Goal: Complete application form

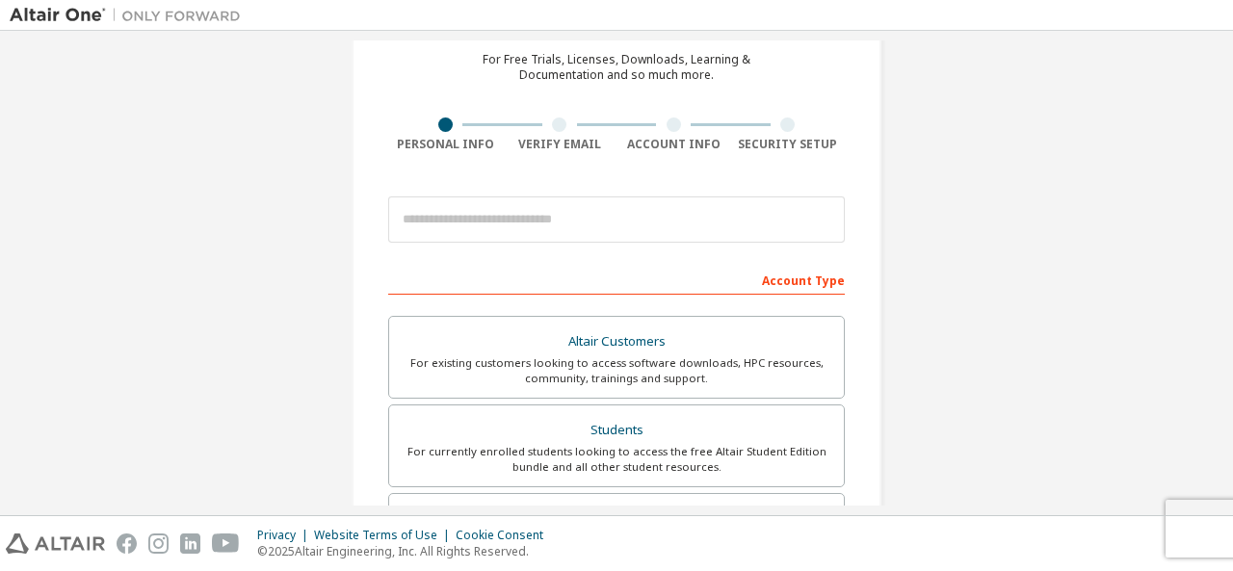
scroll to position [83, 0]
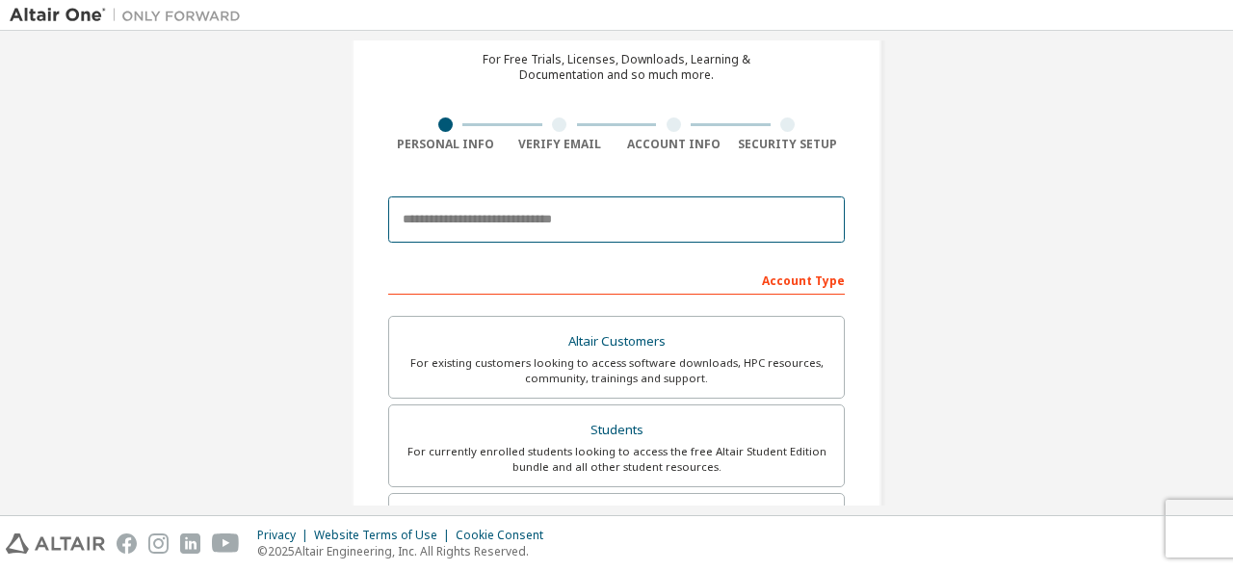
click at [516, 208] on input "email" at bounding box center [616, 220] width 457 height 46
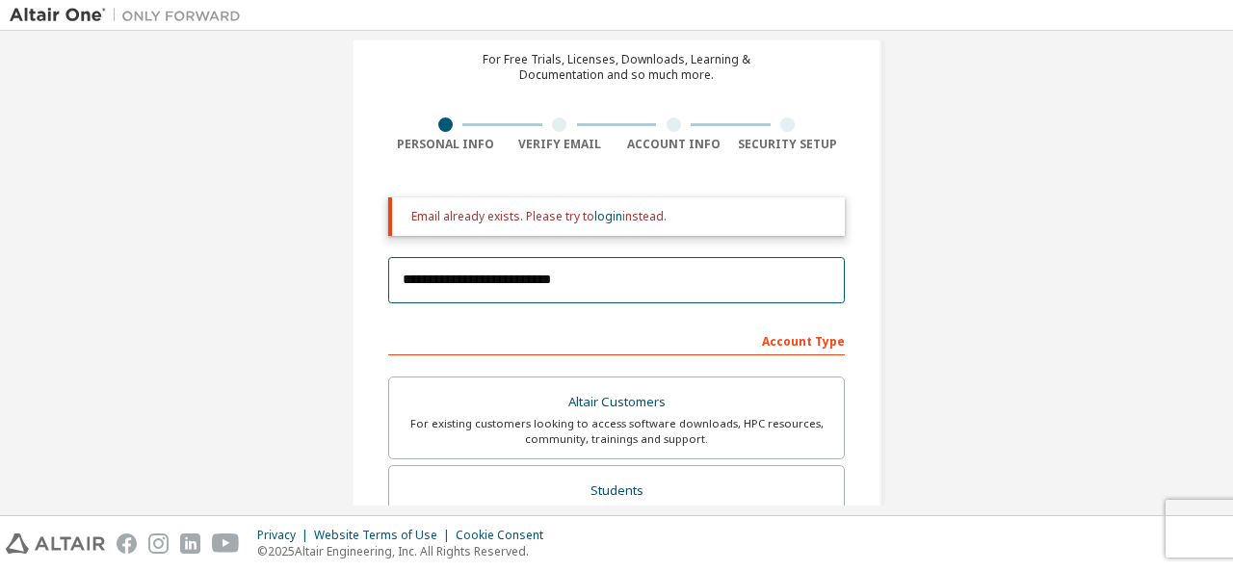
click at [478, 285] on input "**********" at bounding box center [616, 280] width 457 height 46
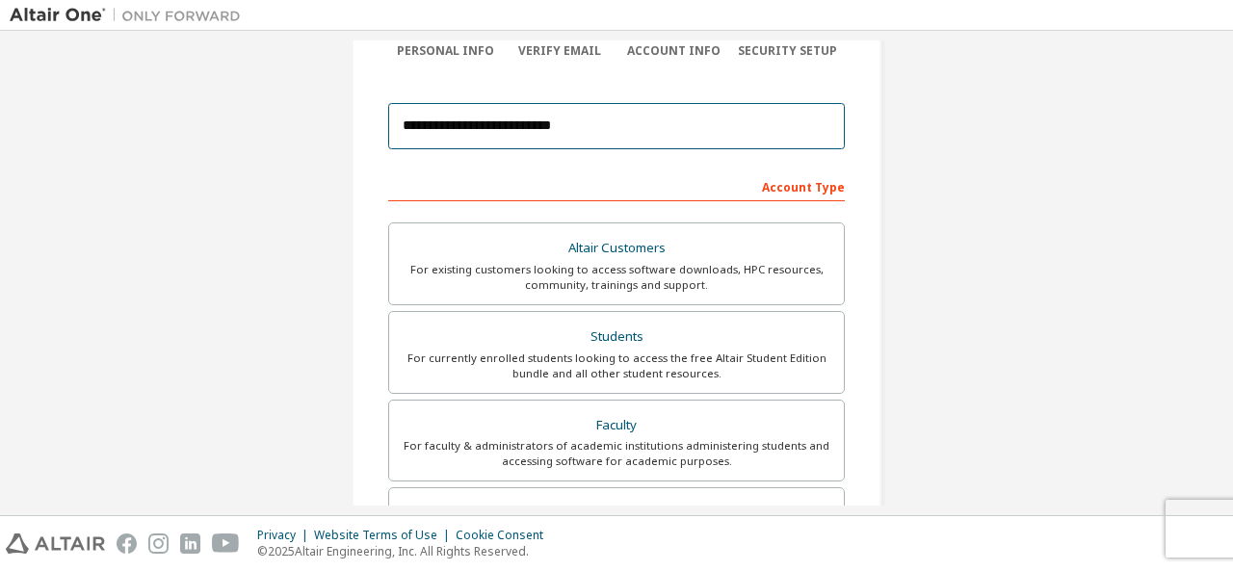
scroll to position [177, 0]
type input "**********"
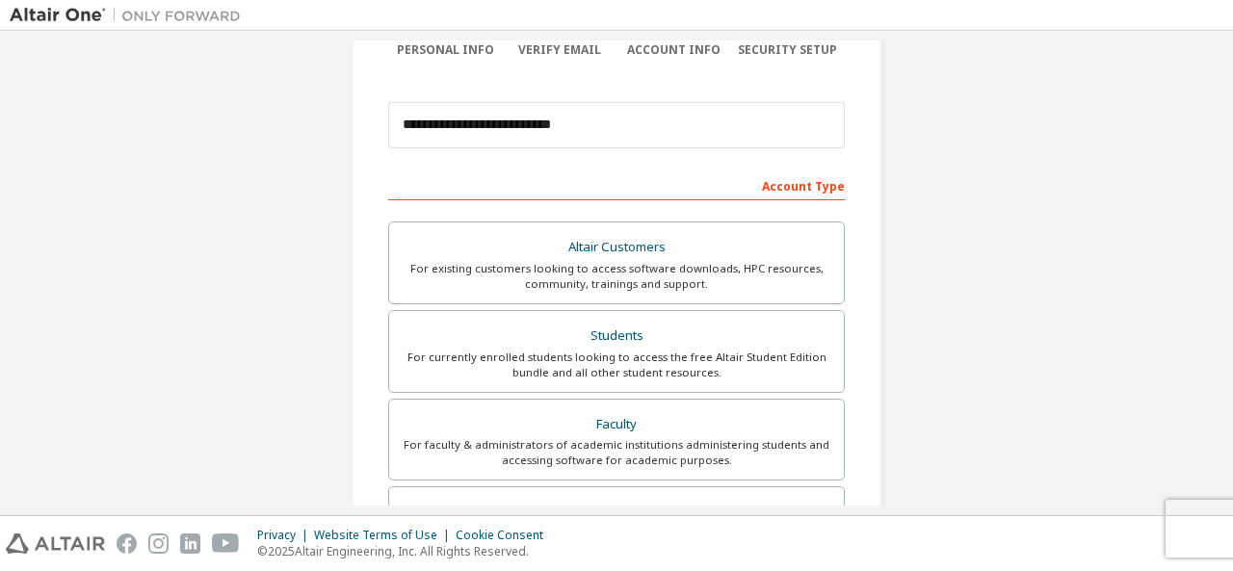
click at [632, 350] on div "For currently enrolled students looking to access the free Altair Student Editi…" at bounding box center [617, 365] width 432 height 31
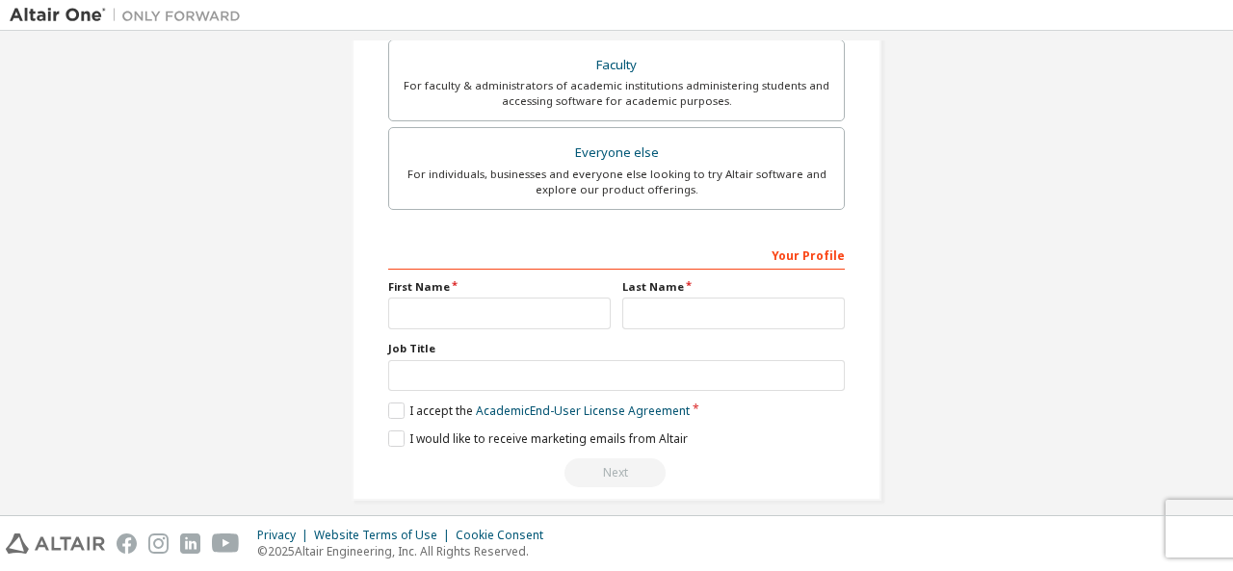
scroll to position [540, 0]
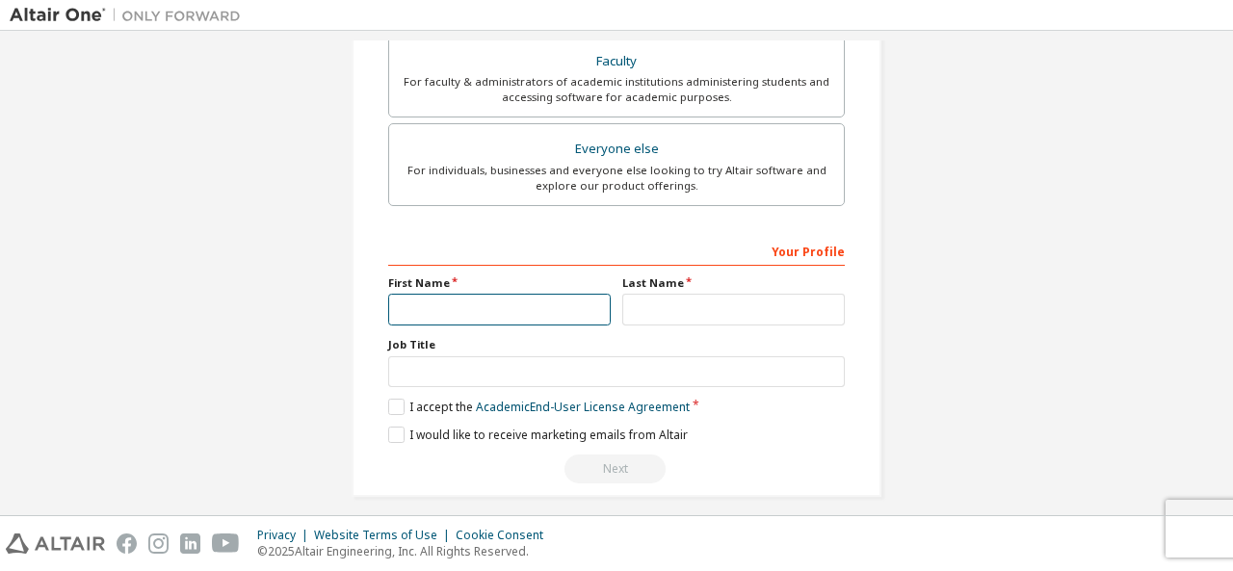
click at [550, 303] on input "text" at bounding box center [499, 310] width 223 height 32
type input "*"
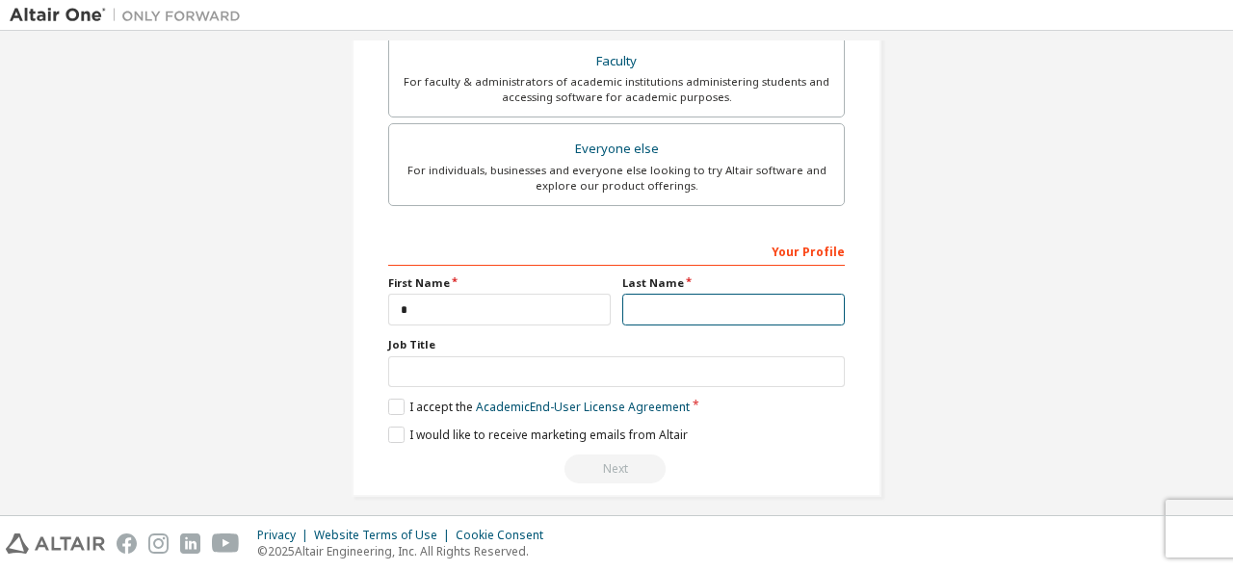
click at [648, 300] on input "text" at bounding box center [733, 310] width 223 height 32
type input "****"
click at [391, 404] on label "I accept the Academic End-User License Agreement" at bounding box center [539, 407] width 302 height 16
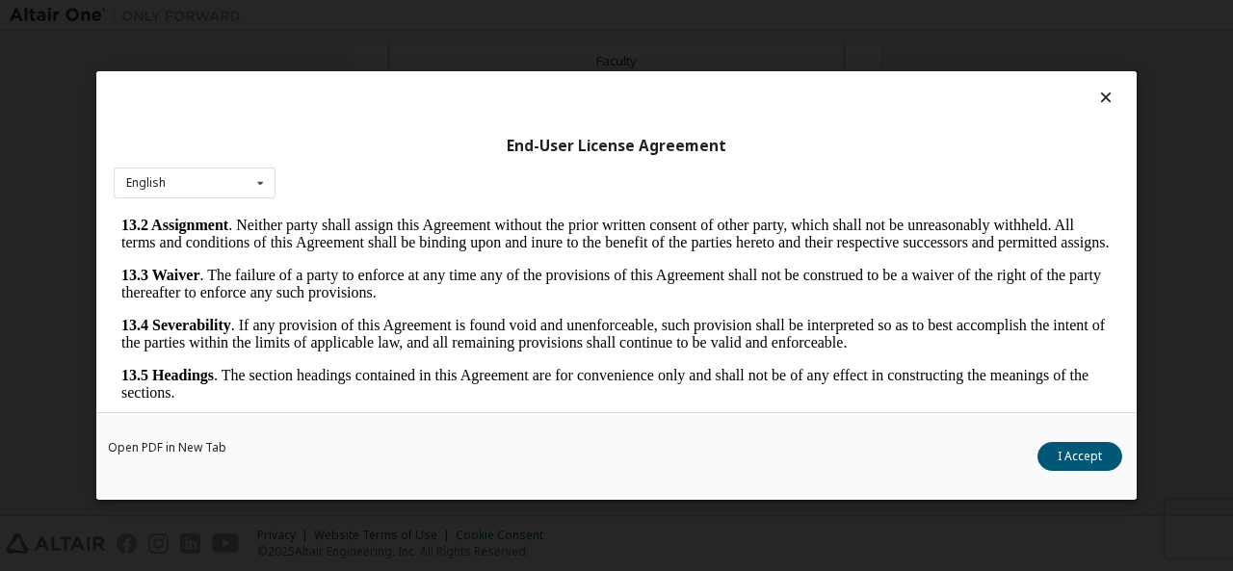
scroll to position [76, 0]
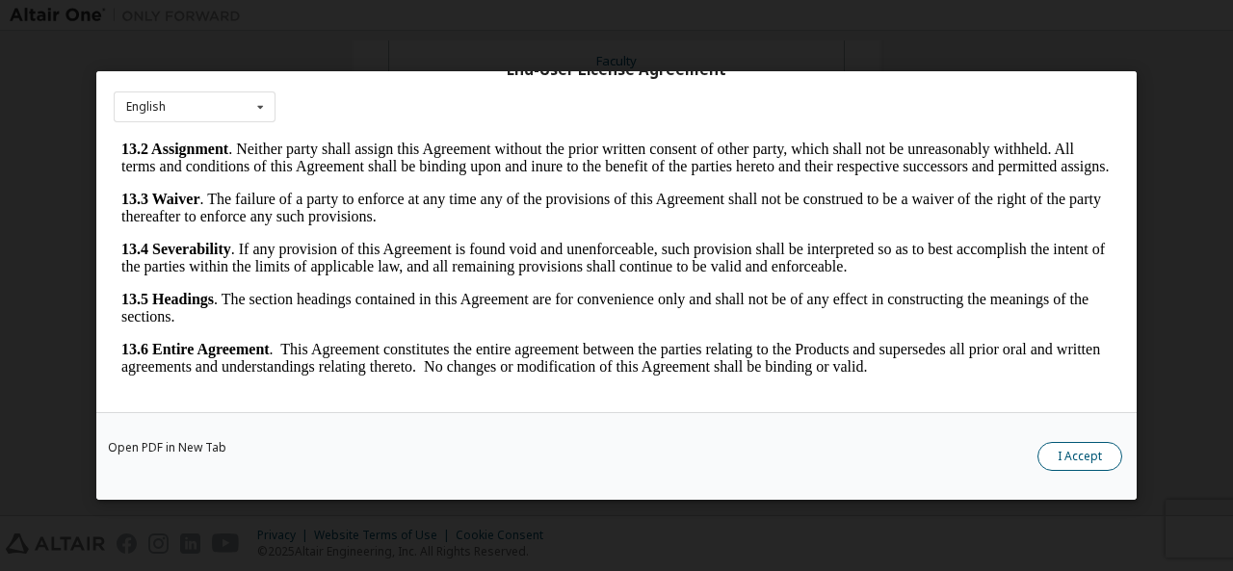
click at [1074, 466] on button "I Accept" at bounding box center [1079, 456] width 85 height 29
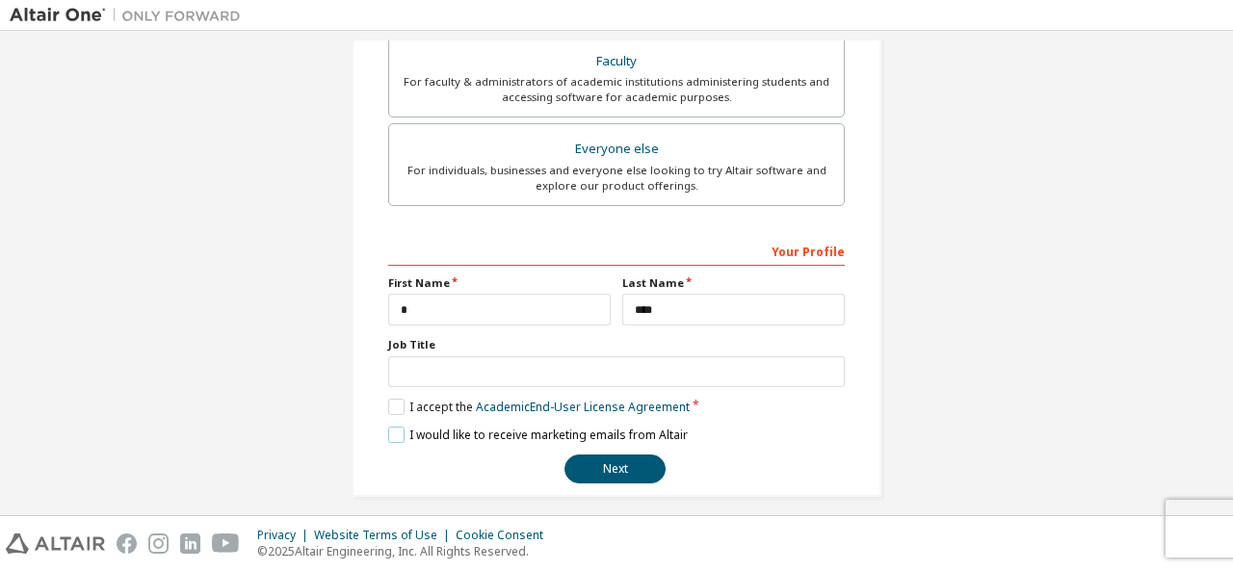
click at [388, 436] on label "I would like to receive marketing emails from Altair" at bounding box center [538, 435] width 300 height 16
click at [584, 457] on button "Next" at bounding box center [614, 469] width 101 height 29
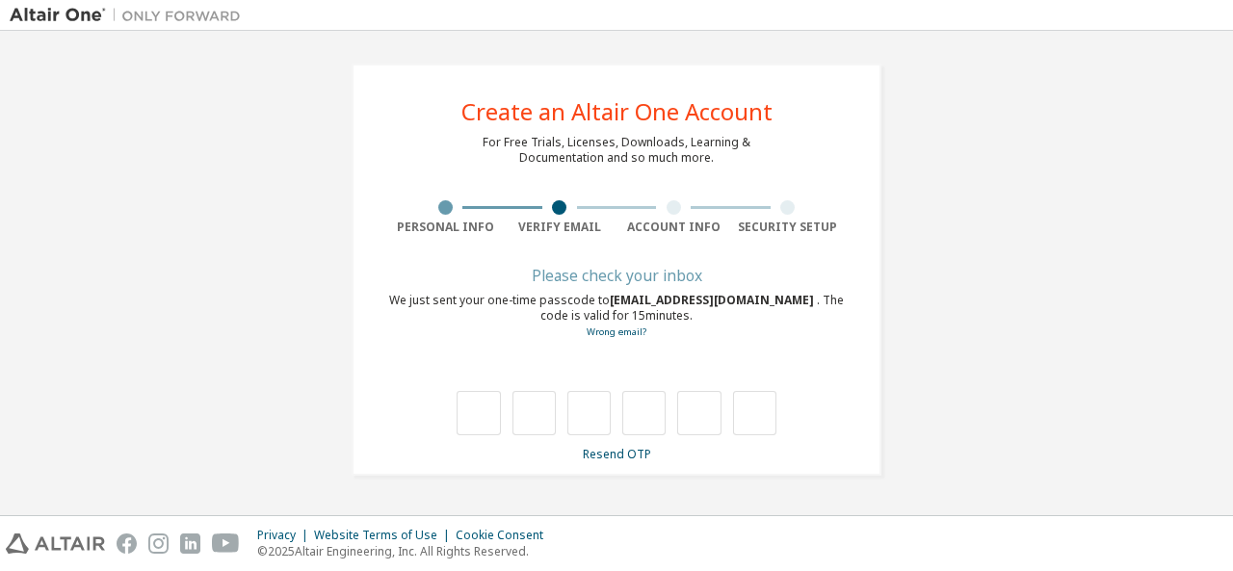
scroll to position [0, 0]
click at [564, 209] on div at bounding box center [559, 207] width 14 height 14
click at [419, 207] on div at bounding box center [445, 207] width 115 height 14
click at [539, 365] on div at bounding box center [616, 394] width 457 height 84
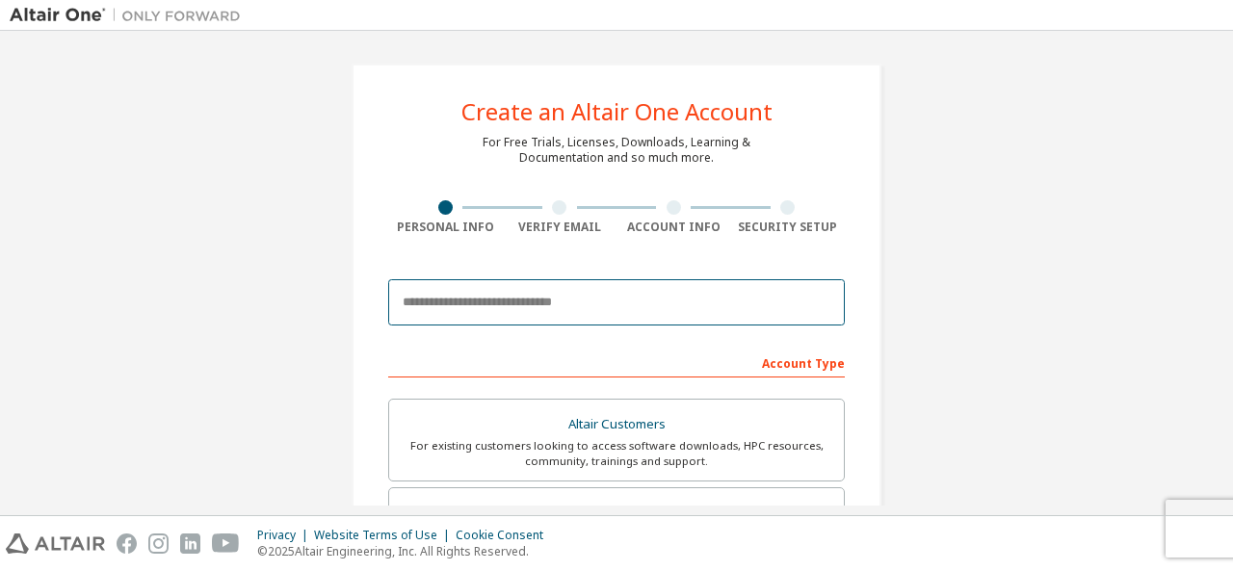
click at [650, 309] on input "email" at bounding box center [616, 302] width 457 height 46
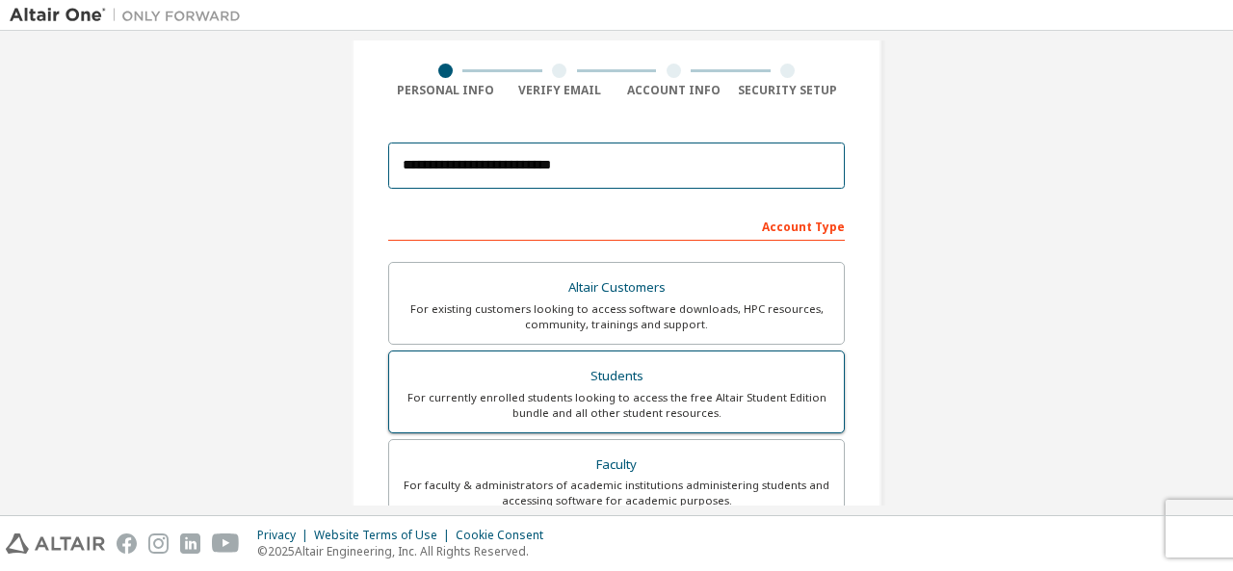
type input "**********"
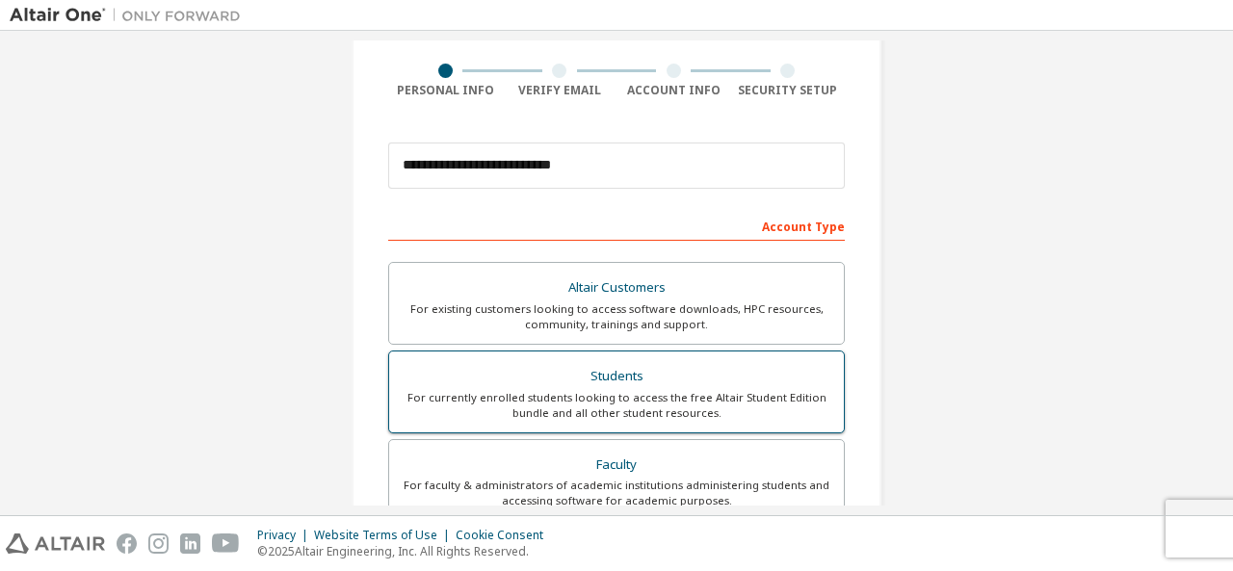
click at [672, 380] on div "Students" at bounding box center [617, 376] width 432 height 27
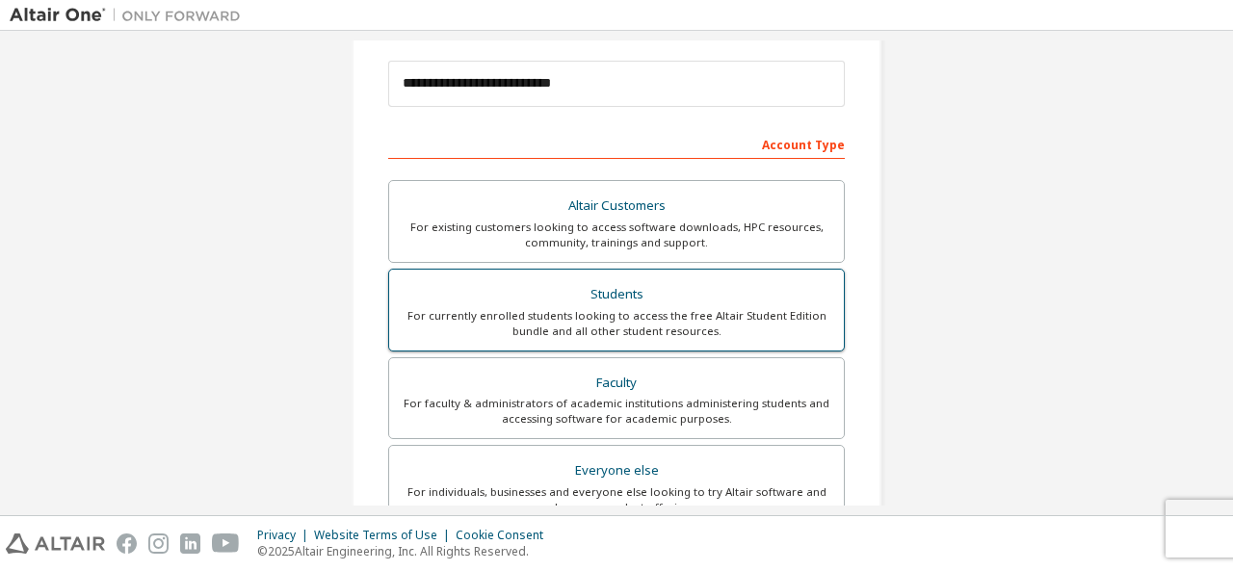
scroll to position [231, 0]
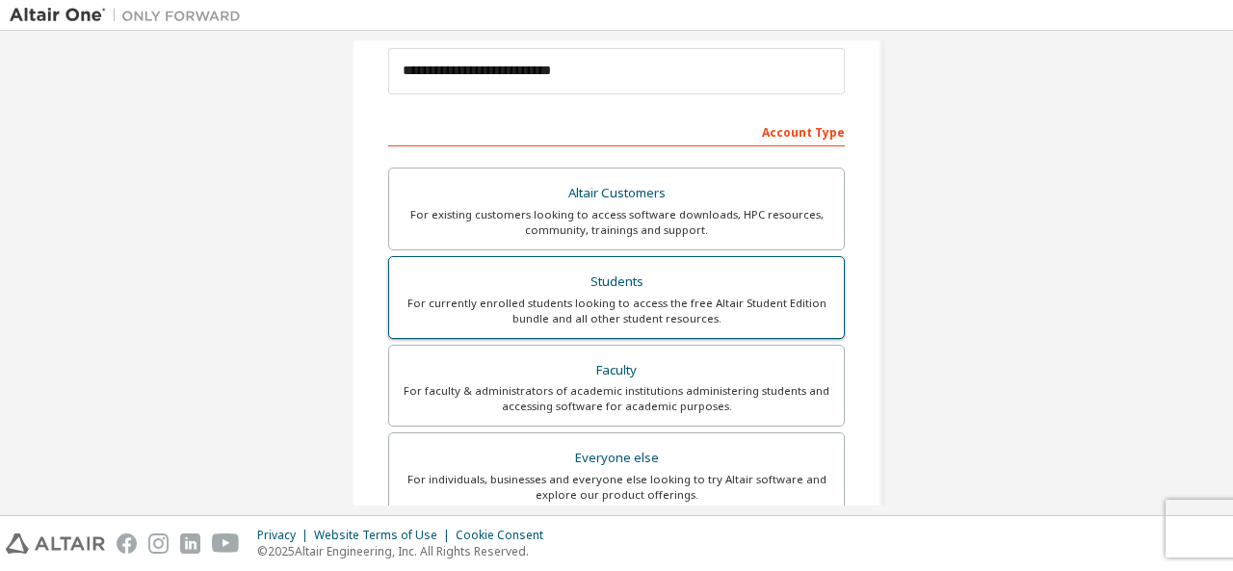
click at [591, 305] on div "For currently enrolled students looking to access the free Altair Student Editi…" at bounding box center [617, 311] width 432 height 31
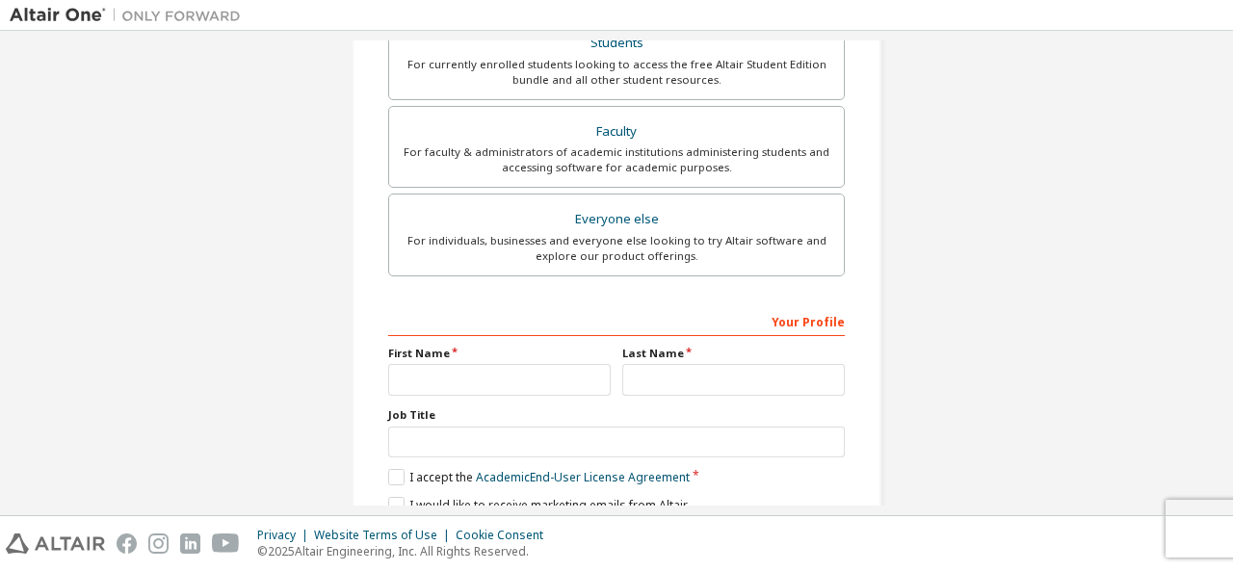
scroll to position [469, 0]
click at [564, 385] on input "text" at bounding box center [499, 381] width 223 height 32
type input "*"
click at [653, 373] on input "text" at bounding box center [733, 381] width 223 height 32
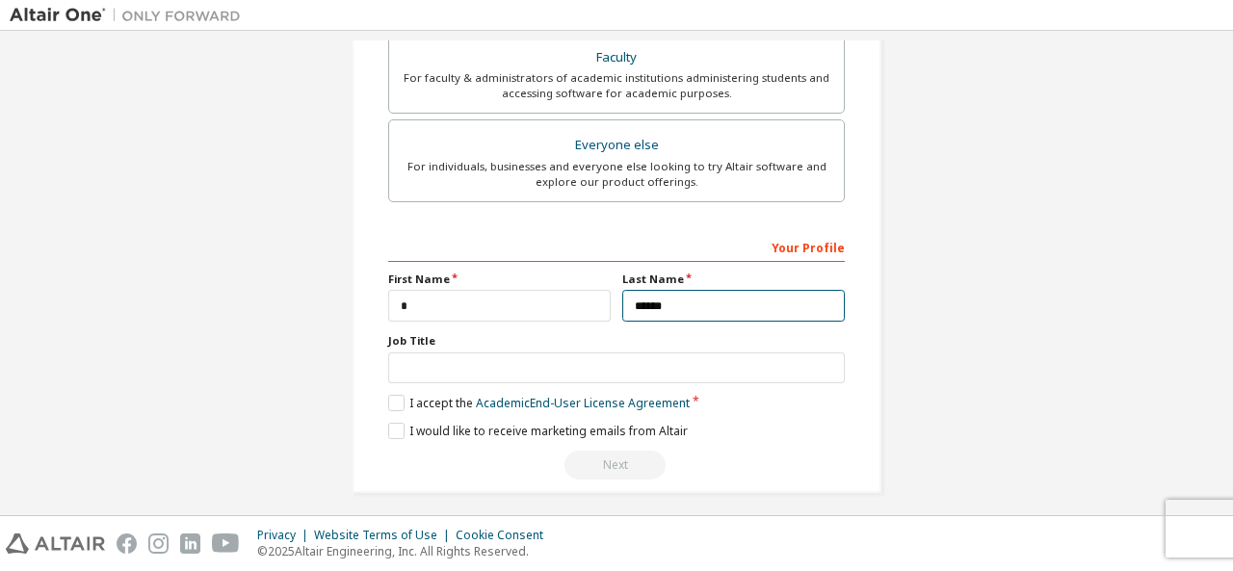
scroll to position [549, 0]
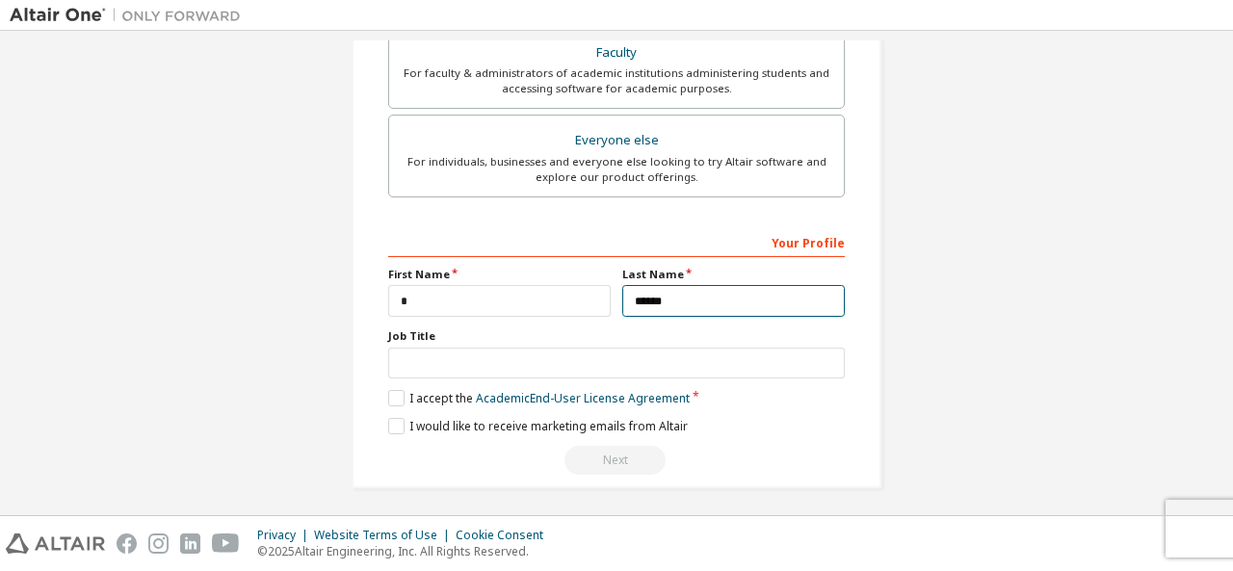
type input "******"
click at [391, 403] on div "**********" at bounding box center [616, 350] width 457 height 249
click at [391, 397] on label "I accept the Academic End-User License Agreement" at bounding box center [539, 398] width 302 height 16
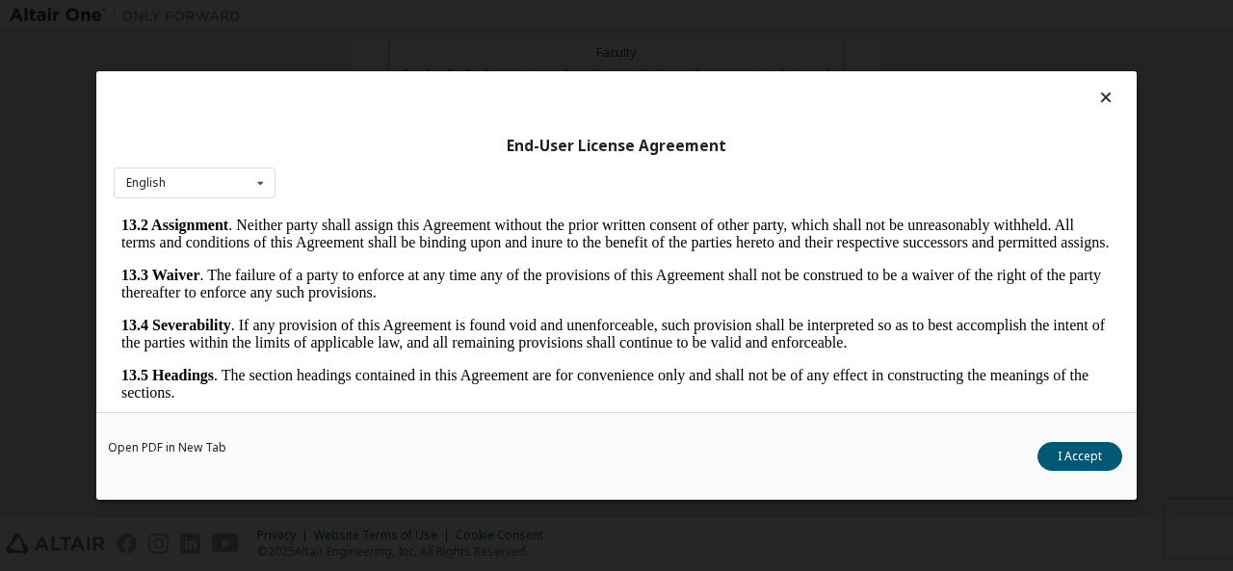
scroll to position [76, 0]
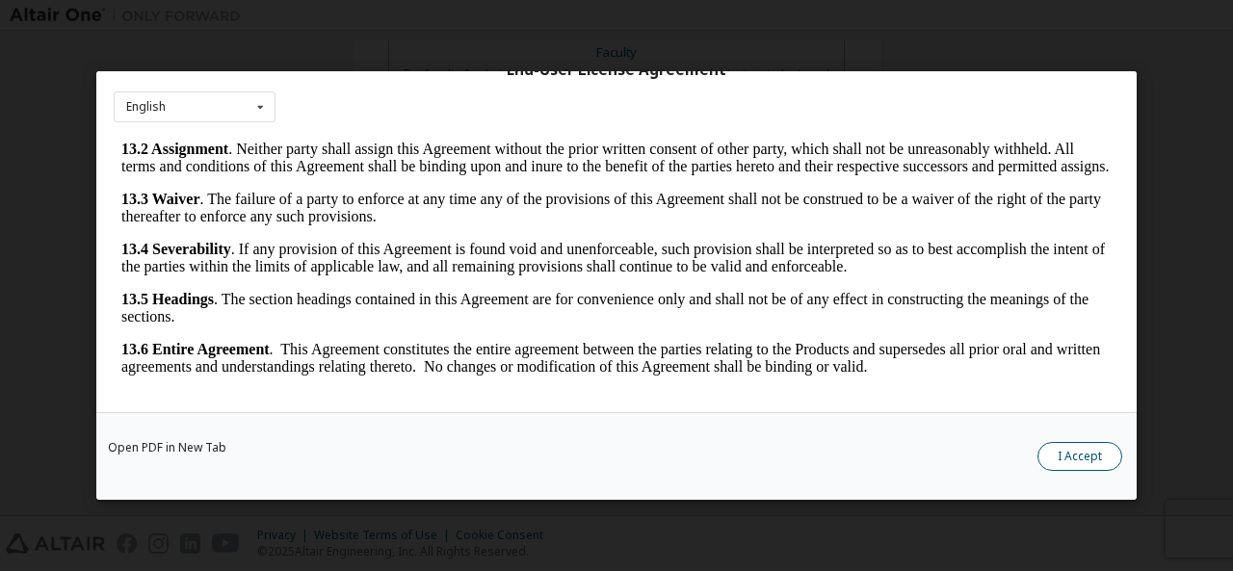
click at [1052, 451] on button "I Accept" at bounding box center [1079, 456] width 85 height 29
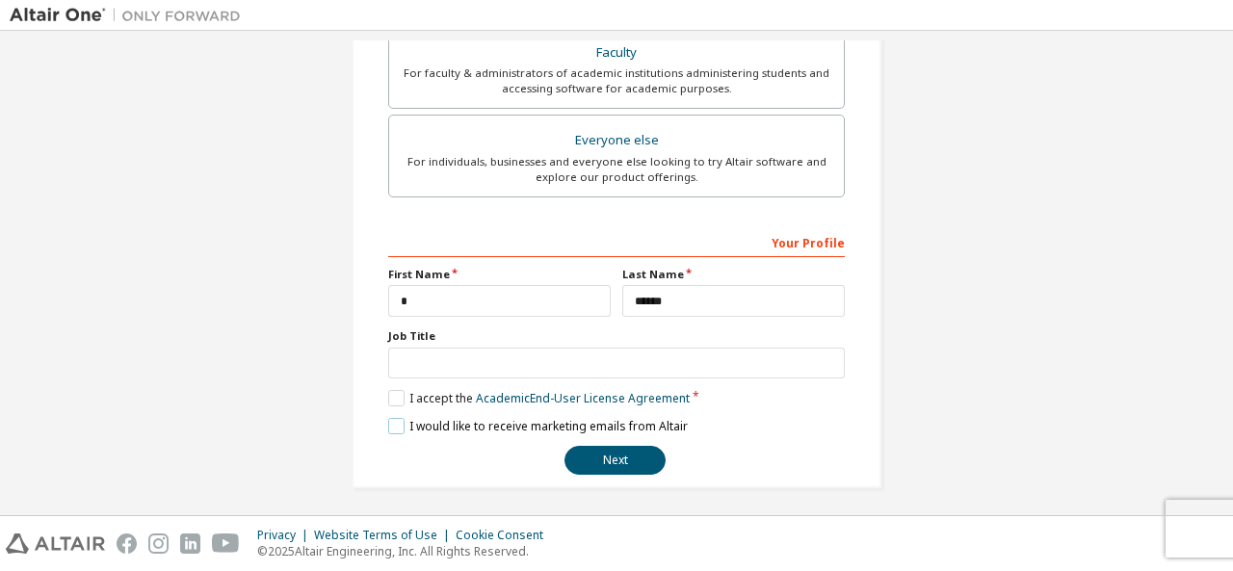
click at [411, 420] on label "I would like to receive marketing emails from Altair" at bounding box center [538, 426] width 300 height 16
click at [601, 459] on button "Next" at bounding box center [614, 460] width 101 height 29
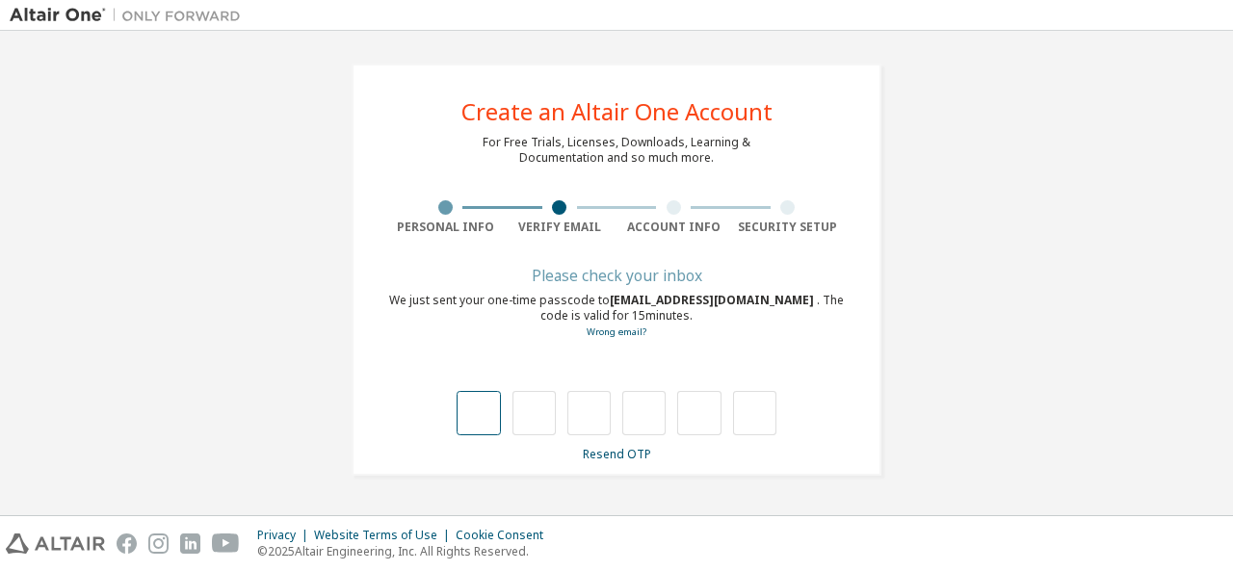
click at [492, 418] on input "text" at bounding box center [478, 413] width 43 height 44
click at [484, 417] on input "text" at bounding box center [478, 413] width 43 height 44
click at [532, 420] on input "text" at bounding box center [533, 413] width 43 height 44
click at [494, 415] on input "text" at bounding box center [478, 413] width 43 height 44
type input "*"
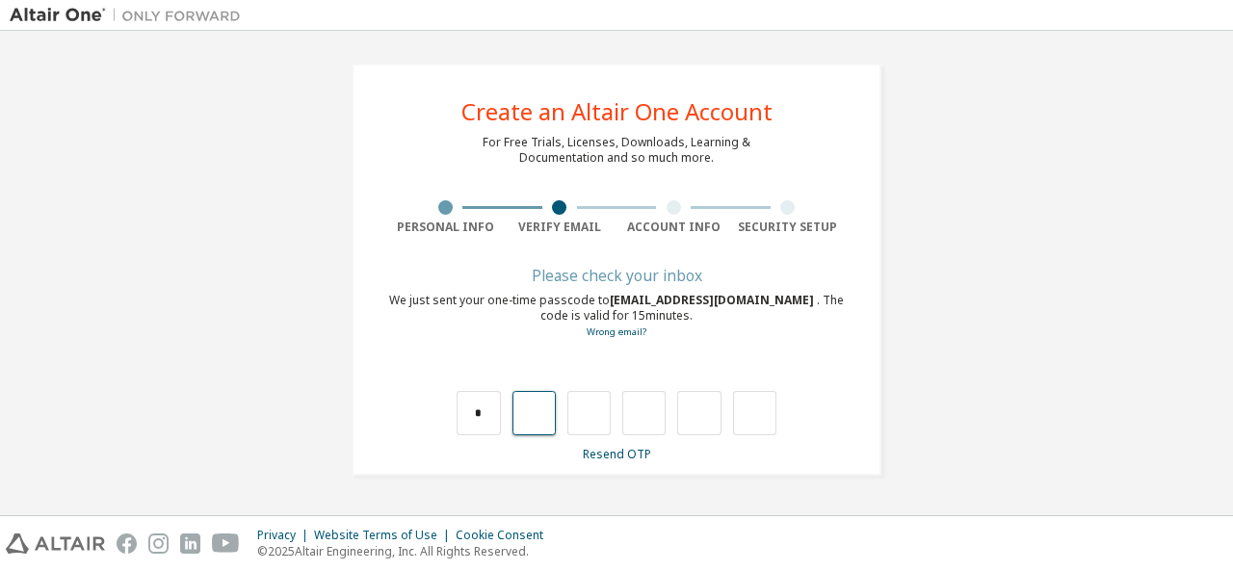
type input "*"
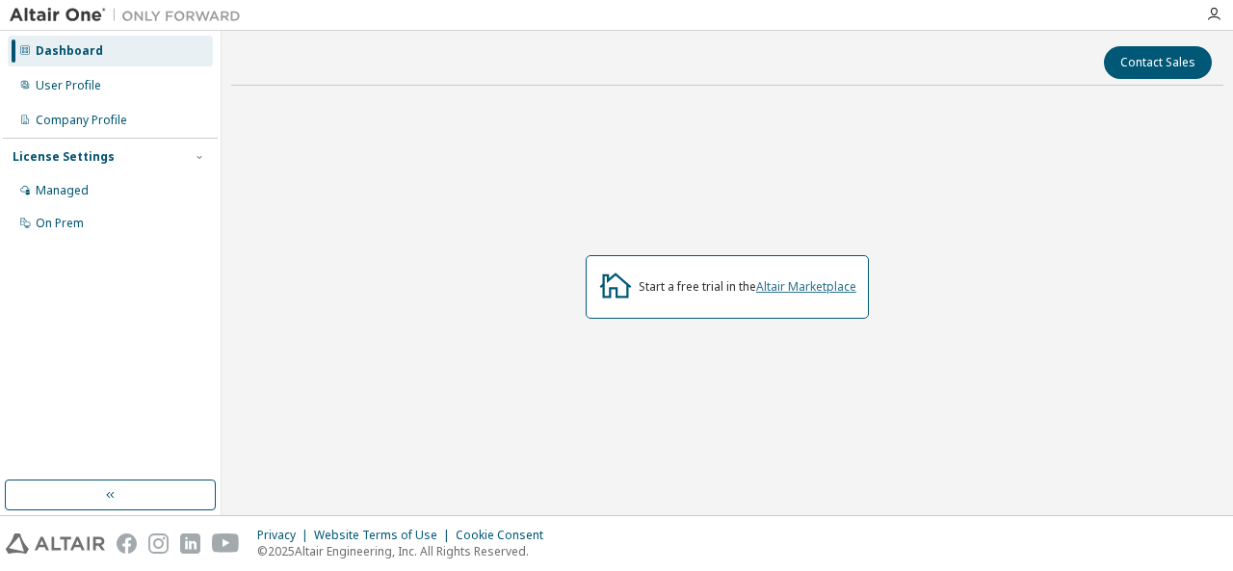
click at [796, 288] on link "Altair Marketplace" at bounding box center [806, 286] width 100 height 16
